Goal: Learn about a topic

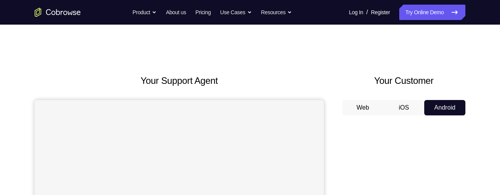
scroll to position [75, 0]
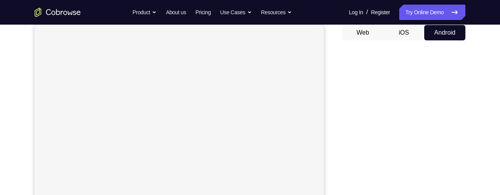
click at [367, 34] on button "Web" at bounding box center [362, 32] width 41 height 15
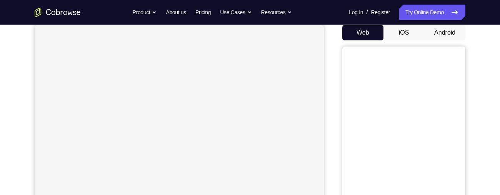
click at [446, 36] on button "Android" at bounding box center [444, 32] width 41 height 15
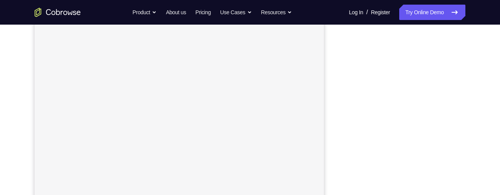
scroll to position [157, 0]
click at [466, 149] on div "Your Support Agent Your Customer Web iOS Android Next Steps We’d be happy to gi…" at bounding box center [250, 121] width 492 height 507
click at [481, 102] on div "Your Support Agent Your Customer Web iOS Android Next Steps We’d be happy to gi…" at bounding box center [250, 160] width 492 height 507
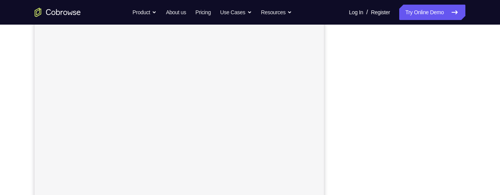
click at [476, 100] on div "Your Support Agent Your Customer Web iOS Android Next Steps We’d be happy to gi…" at bounding box center [250, 121] width 492 height 507
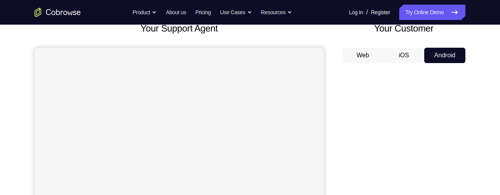
scroll to position [0, 0]
